Goal: Task Accomplishment & Management: Manage account settings

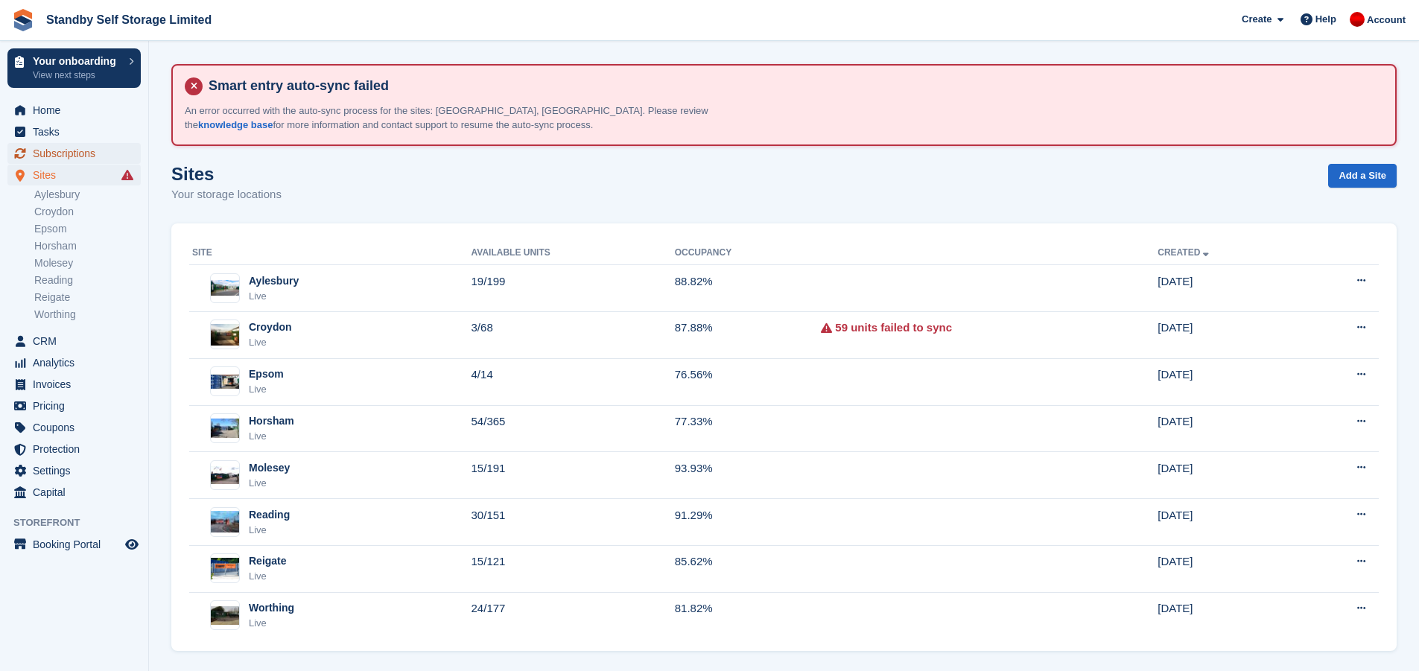
click at [57, 151] on span "Subscriptions" at bounding box center [77, 153] width 89 height 21
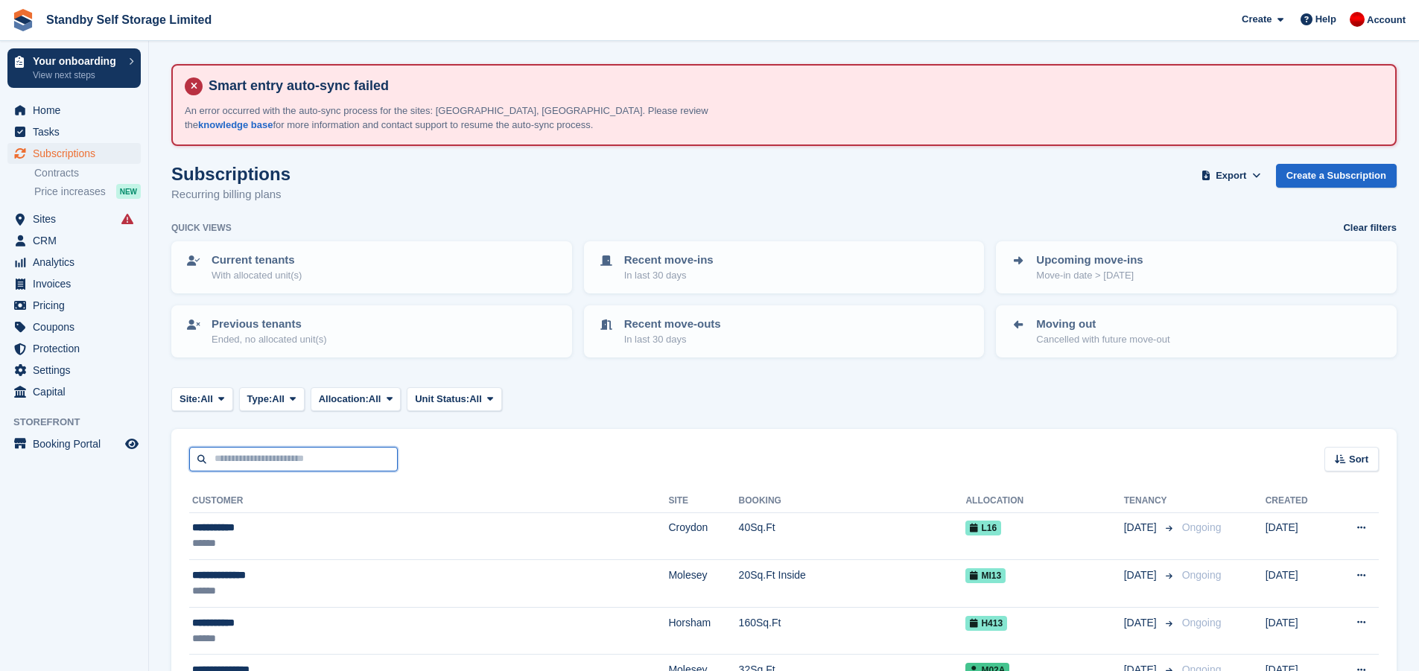
click at [268, 457] on input "text" at bounding box center [293, 459] width 209 height 25
type input "***"
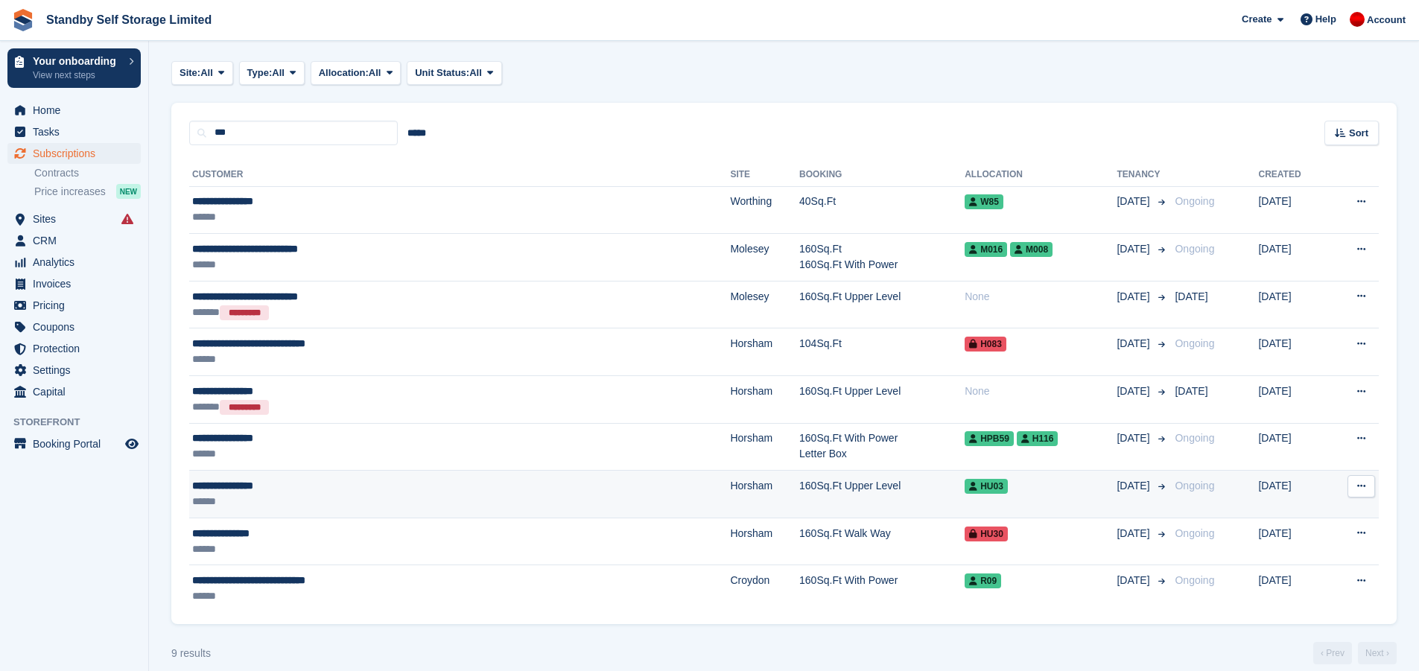
scroll to position [342, 0]
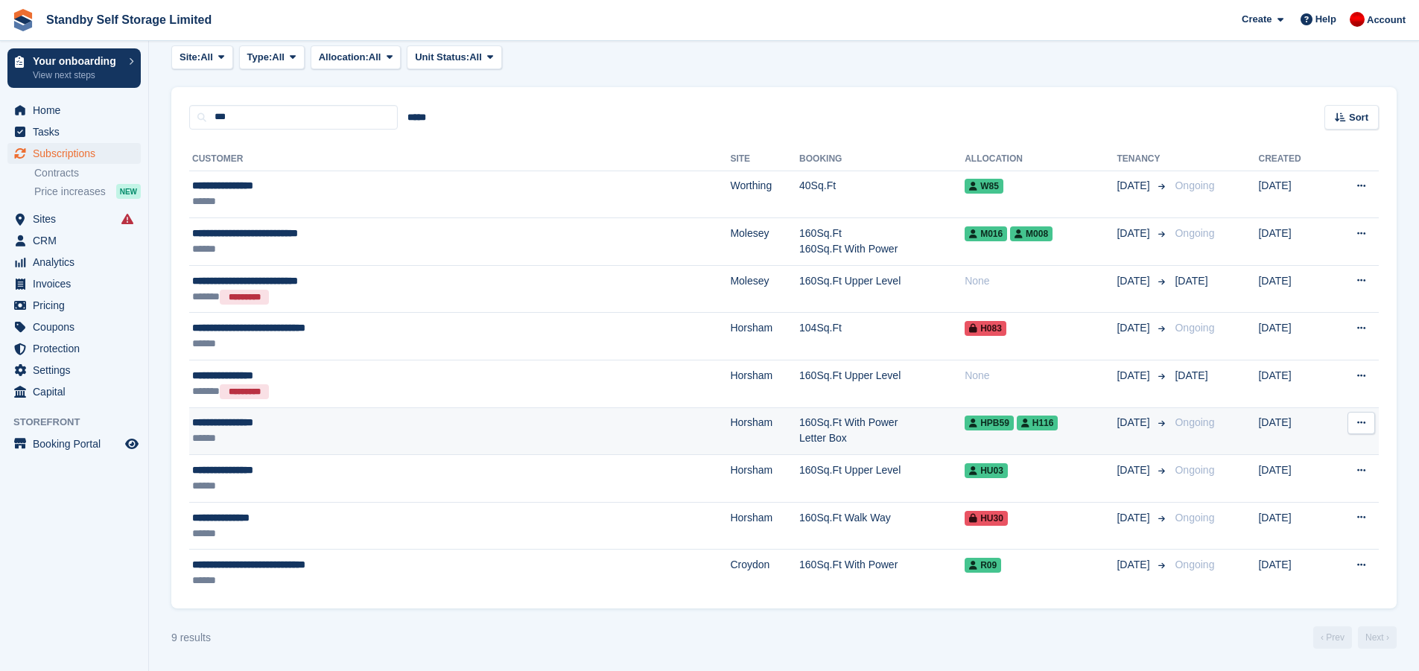
click at [363, 435] on div "******" at bounding box center [356, 438] width 328 height 16
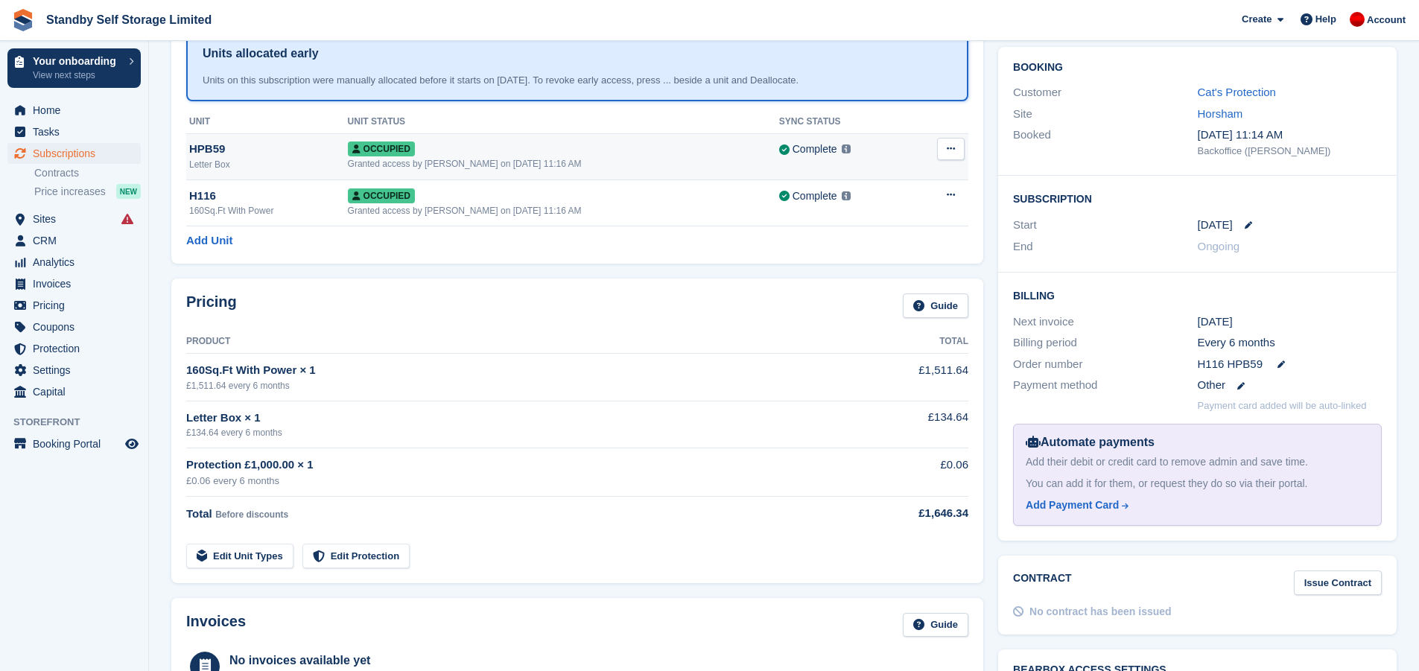
scroll to position [223, 0]
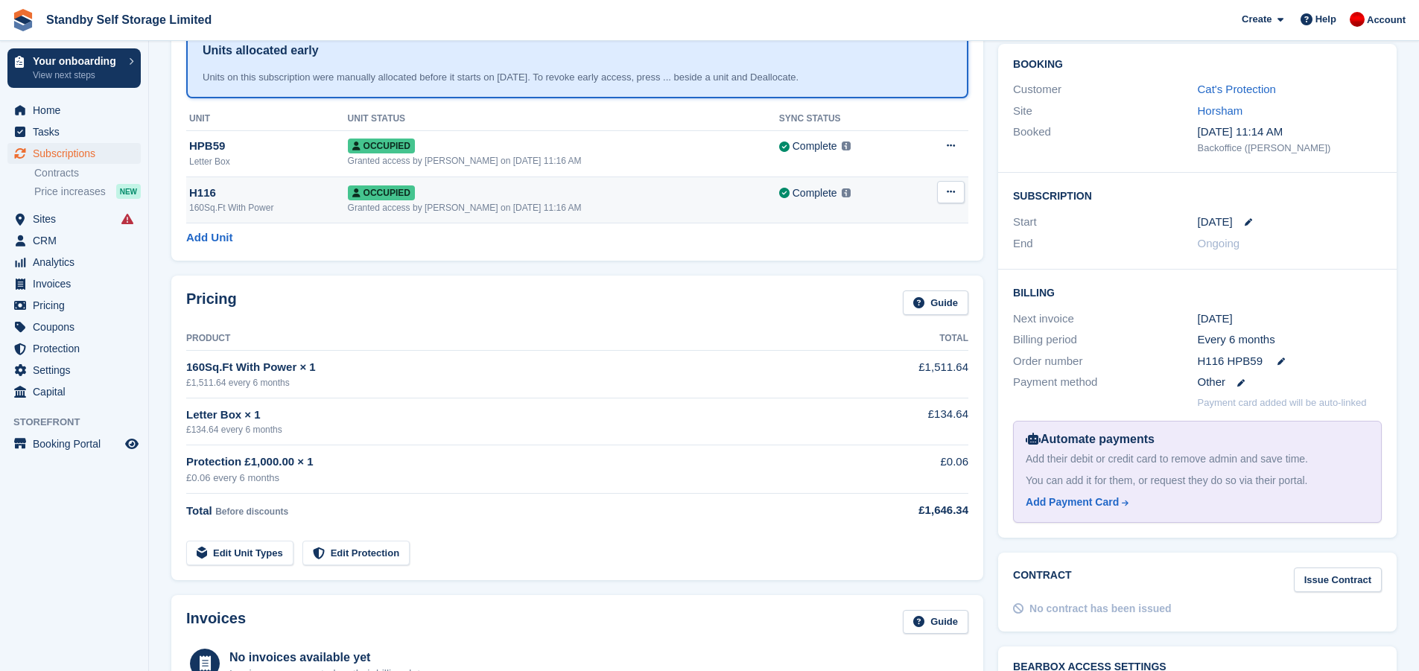
click at [457, 218] on td "Occupied Granted access by Glenn Fisher on 2nd Sep, 11:16 AM" at bounding box center [563, 199] width 431 height 46
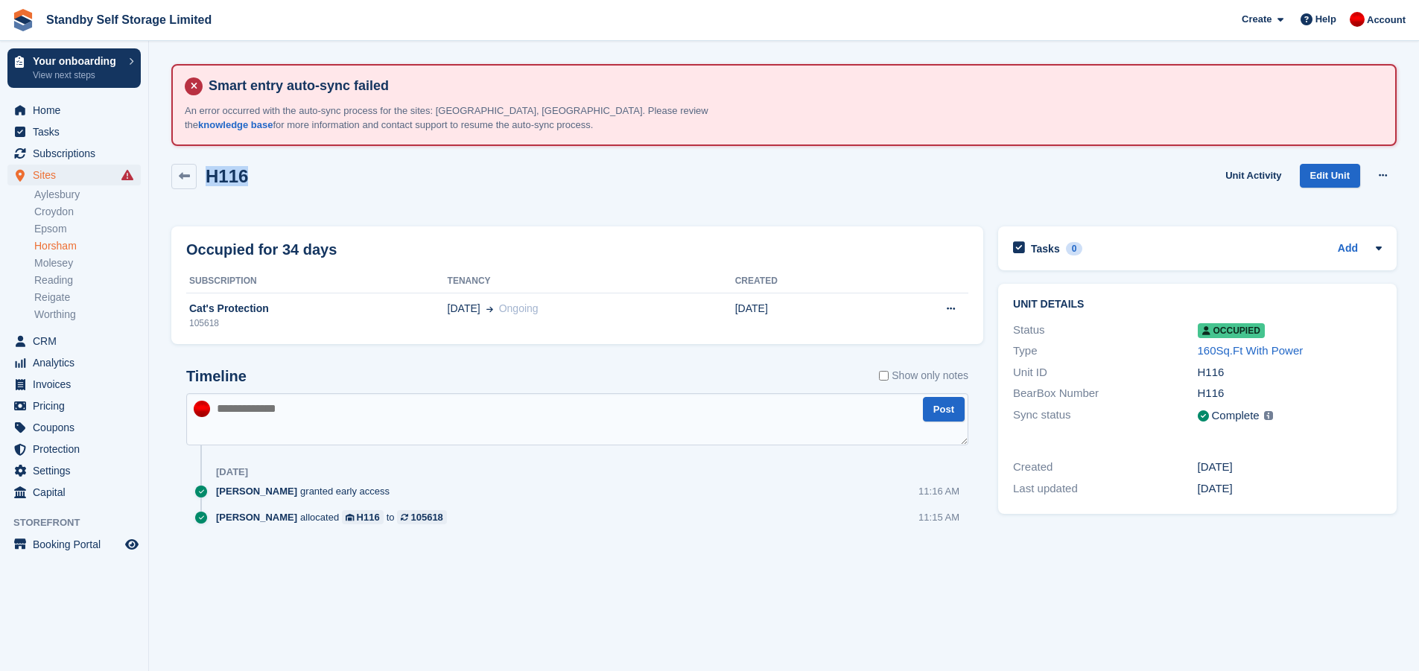
drag, startPoint x: 276, startPoint y: 179, endPoint x: 208, endPoint y: 173, distance: 68.8
click at [208, 173] on div "H116 Unit Activity Edit Unit Overlock Deallocate" at bounding box center [783, 185] width 1225 height 42
click at [272, 179] on div "H116 Unit Activity Edit Unit Overlock Deallocate" at bounding box center [783, 185] width 1225 height 42
drag, startPoint x: 254, startPoint y: 179, endPoint x: 208, endPoint y: 178, distance: 46.2
click at [208, 178] on div "H116 Unit Activity Edit Unit Overlock Deallocate" at bounding box center [783, 185] width 1225 height 42
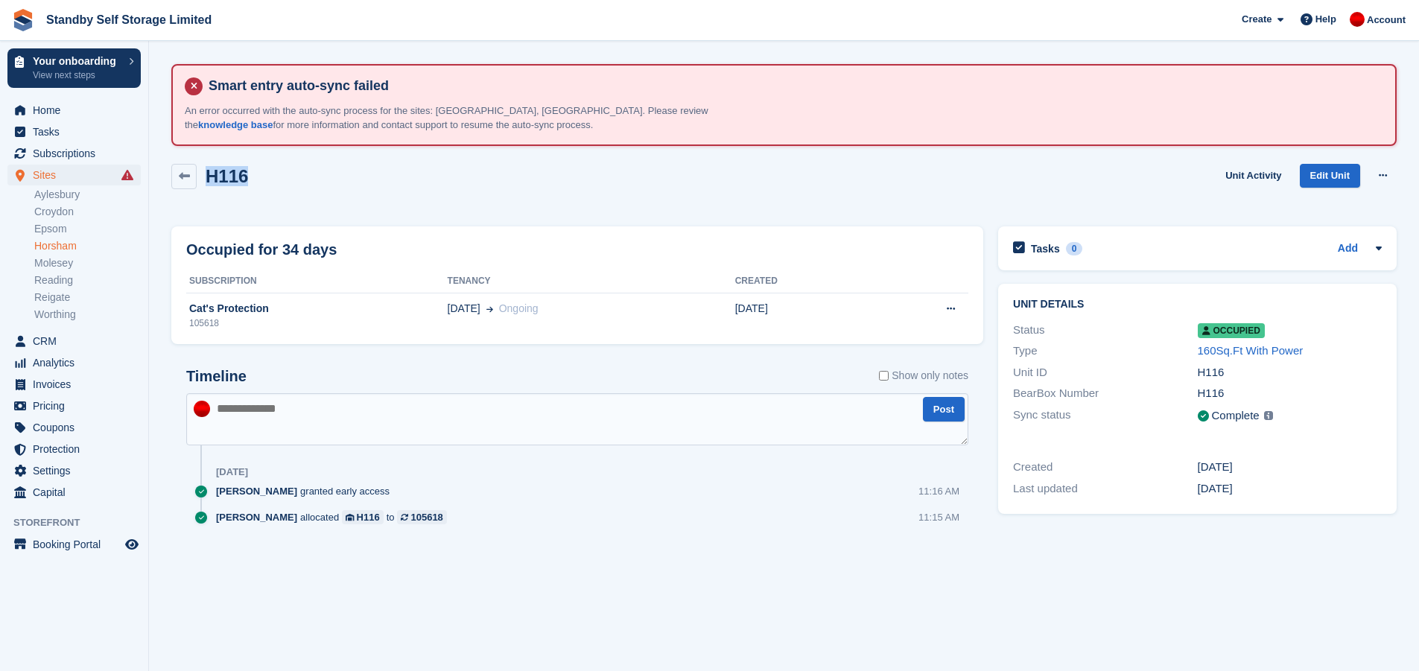
click at [273, 176] on div "H116 Unit Activity Edit Unit Overlock Deallocate" at bounding box center [783, 185] width 1225 height 42
click at [246, 174] on div "H116 Unit Activity Edit Unit Overlock Deallocate" at bounding box center [783, 185] width 1225 height 42
drag, startPoint x: 247, startPoint y: 179, endPoint x: 208, endPoint y: 178, distance: 39.5
click at [208, 178] on div "H116 Unit Activity Edit Unit Overlock Deallocate" at bounding box center [783, 185] width 1225 height 42
click at [261, 178] on div "H116 Unit Activity Edit Unit Overlock Deallocate" at bounding box center [783, 185] width 1225 height 42
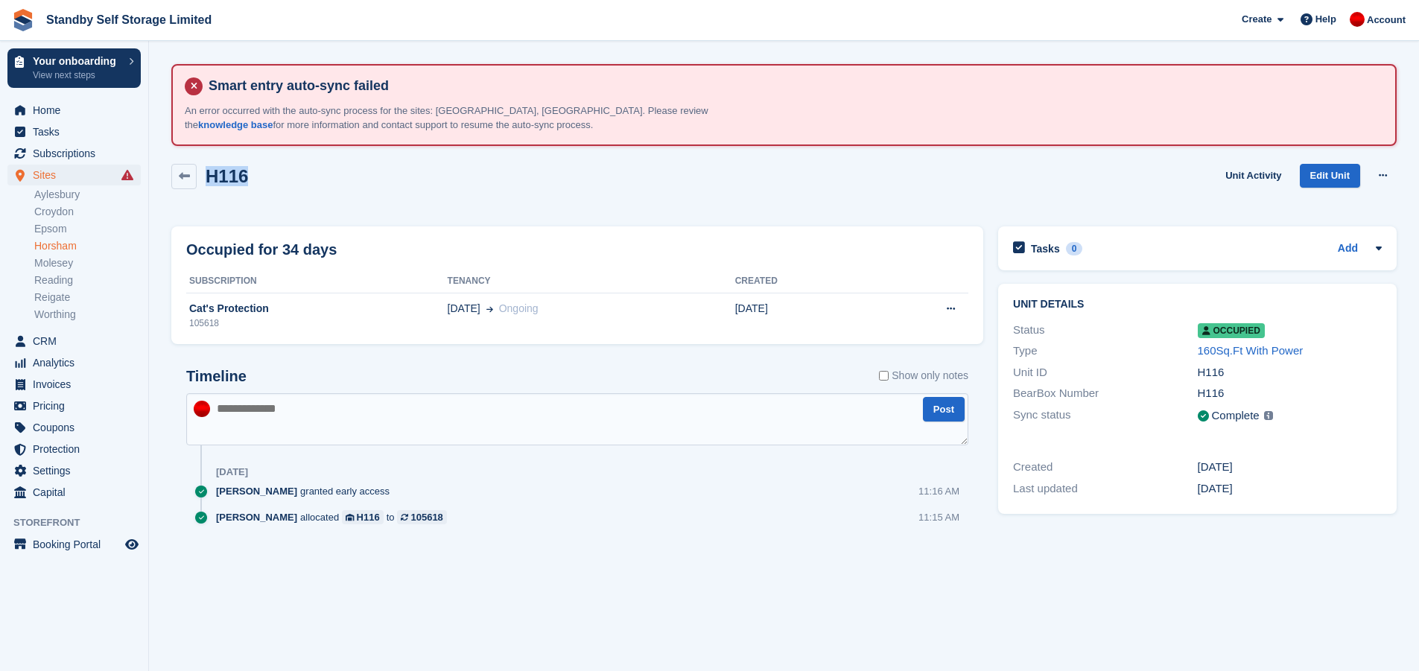
drag, startPoint x: 262, startPoint y: 177, endPoint x: 203, endPoint y: 172, distance: 59.1
click at [203, 172] on div "H116 Unit Activity Edit Unit Overlock Deallocate" at bounding box center [783, 185] width 1225 height 42
click at [257, 174] on div "H116 Unit Activity Edit Unit Overlock Deallocate" at bounding box center [783, 185] width 1225 height 42
drag, startPoint x: 257, startPoint y: 174, endPoint x: 211, endPoint y: 171, distance: 46.3
click at [211, 171] on div "H116 Unit Activity Edit Unit Overlock Deallocate" at bounding box center [783, 185] width 1225 height 42
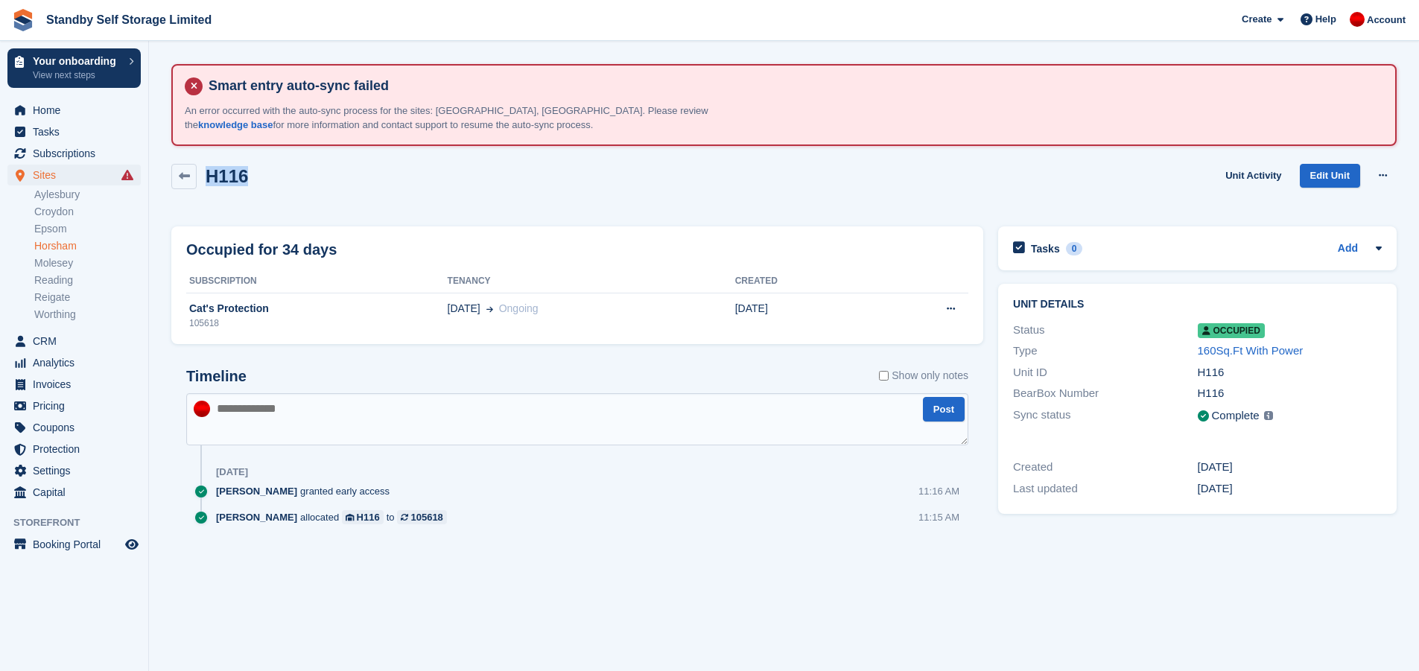
click at [293, 185] on div "H116 Unit Activity Edit Unit Overlock Deallocate" at bounding box center [783, 185] width 1225 height 42
drag, startPoint x: 262, startPoint y: 180, endPoint x: 206, endPoint y: 168, distance: 57.3
click at [206, 168] on div "H116 Unit Activity Edit Unit Overlock Deallocate" at bounding box center [783, 185] width 1225 height 42
click at [269, 175] on div "H116 Unit Activity Edit Unit Overlock Deallocate" at bounding box center [783, 185] width 1225 height 42
